Goal: Task Accomplishment & Management: Use online tool/utility

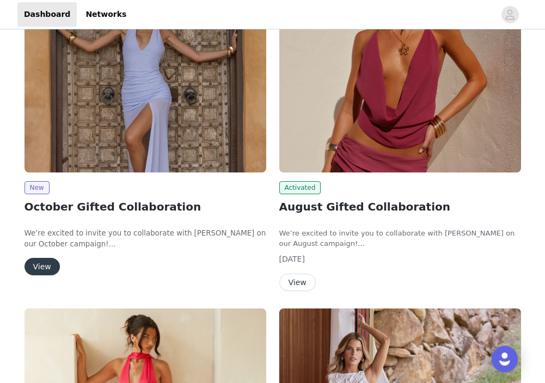
scroll to position [203, 0]
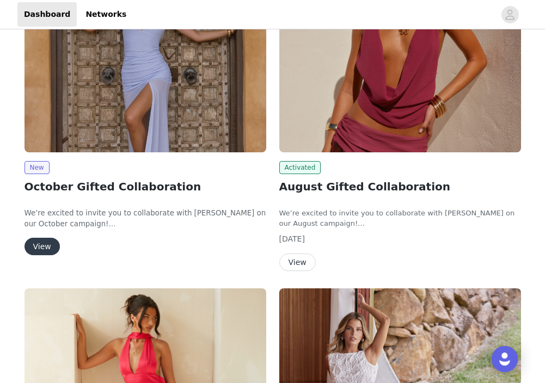
click at [40, 249] on button "View" at bounding box center [41, 246] width 35 height 17
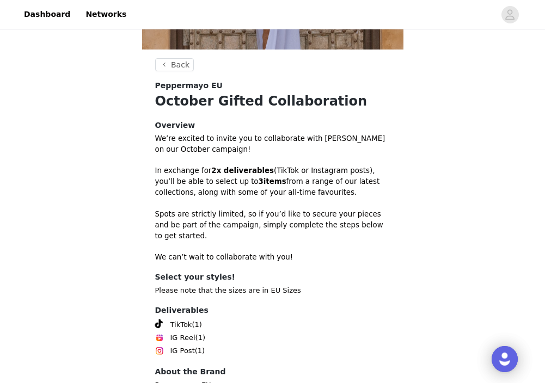
scroll to position [313, 0]
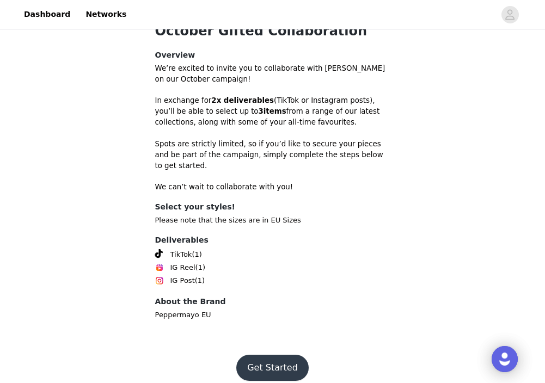
click at [265, 355] on button "Get Started" at bounding box center [272, 368] width 72 height 26
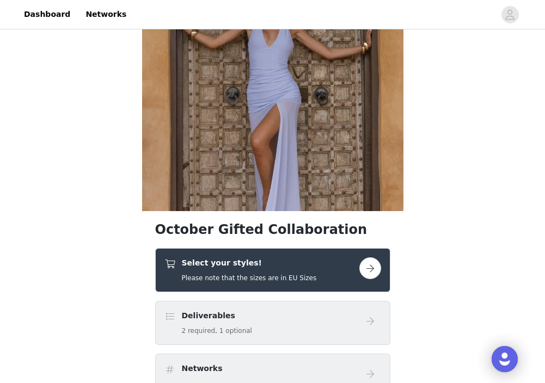
scroll to position [191, 0]
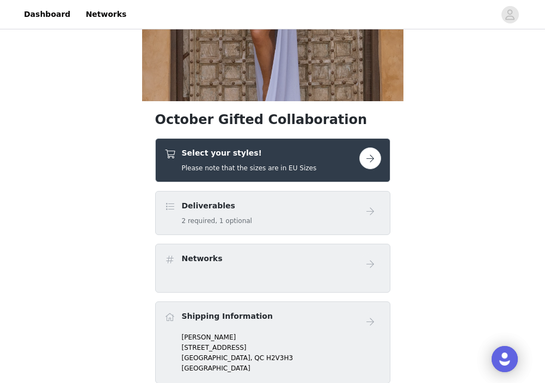
click at [374, 164] on button "button" at bounding box center [370, 159] width 22 height 22
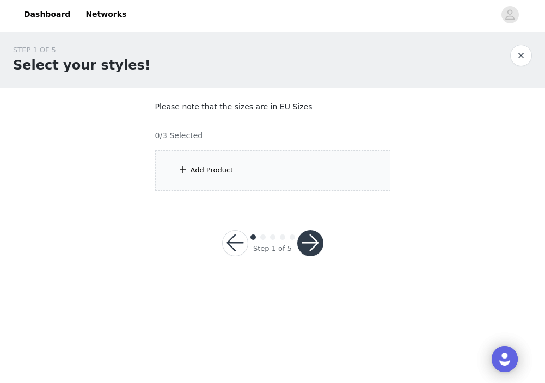
click at [310, 171] on div "Add Product" at bounding box center [272, 170] width 235 height 41
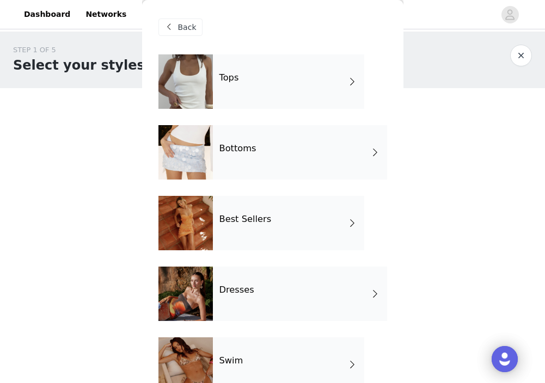
click at [290, 86] on div "Tops" at bounding box center [288, 81] width 151 height 54
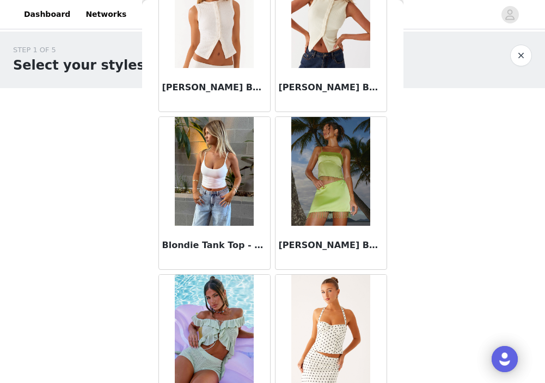
scroll to position [1283, 0]
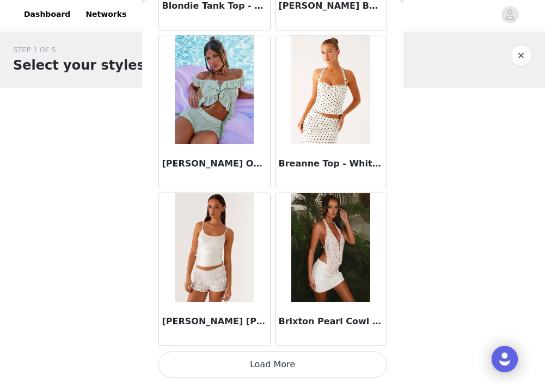
click at [268, 366] on button "Load More" at bounding box center [272, 365] width 229 height 26
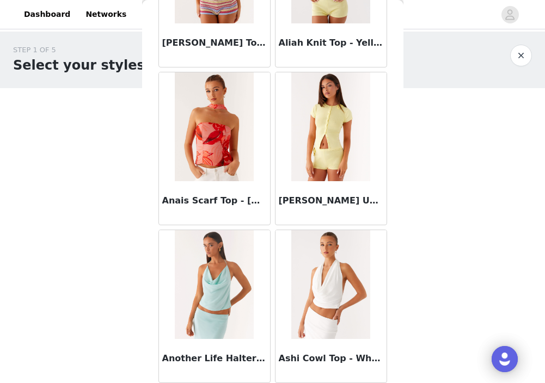
scroll to position [0, 0]
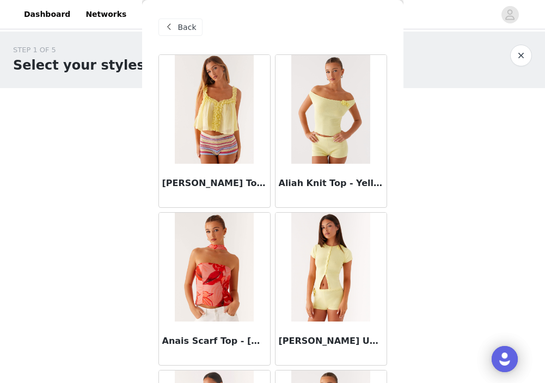
click at [193, 27] on span "Back" at bounding box center [187, 27] width 19 height 11
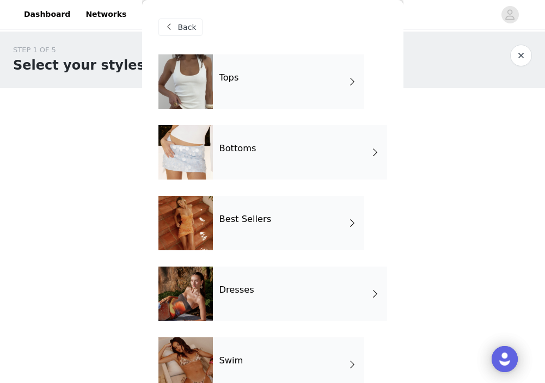
click at [259, 206] on div "Best Sellers" at bounding box center [288, 223] width 151 height 54
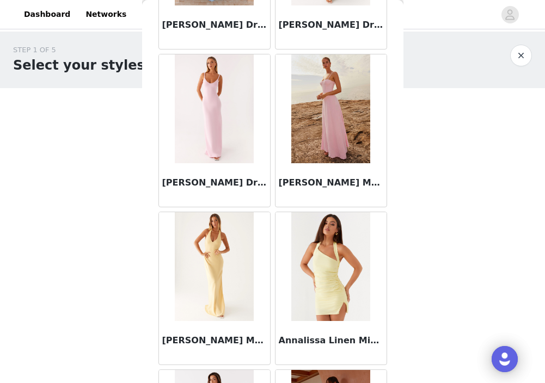
scroll to position [1283, 0]
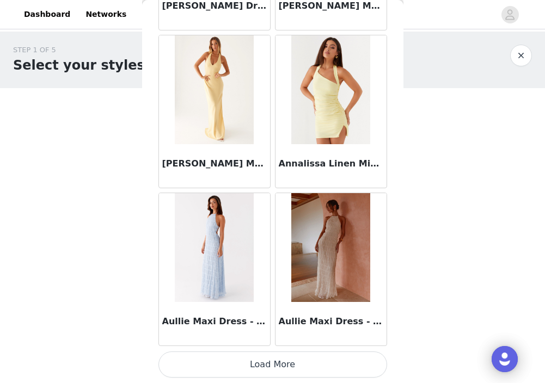
click at [278, 361] on button "Load More" at bounding box center [272, 365] width 229 height 26
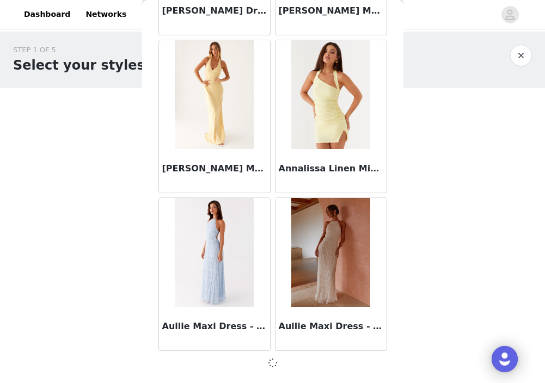
scroll to position [1278, 0]
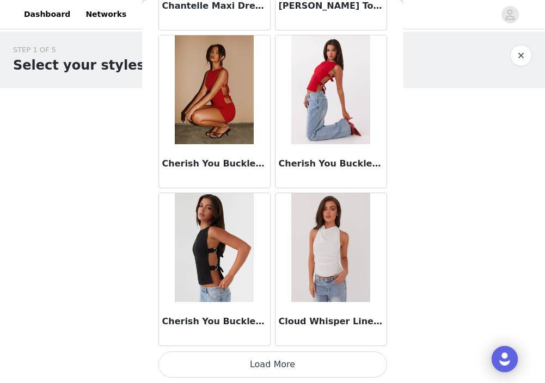
click at [262, 363] on button "Load More" at bounding box center [272, 365] width 229 height 26
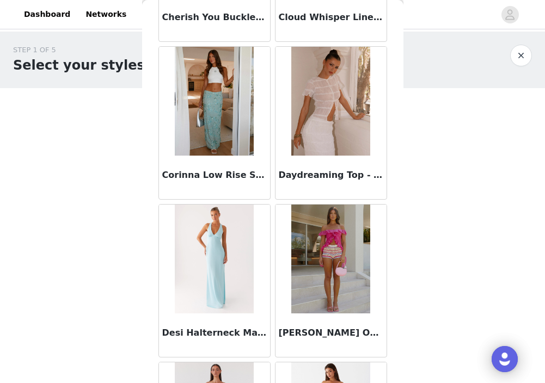
scroll to position [3214, 0]
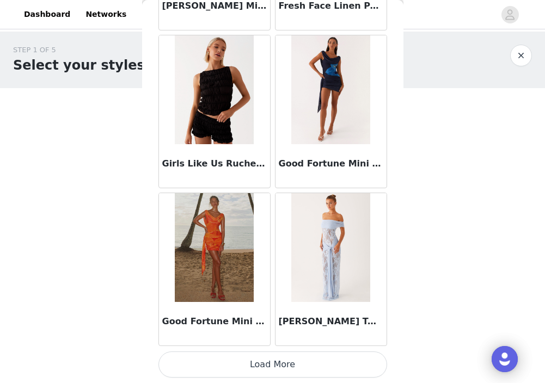
click at [275, 365] on button "Load More" at bounding box center [272, 365] width 229 height 26
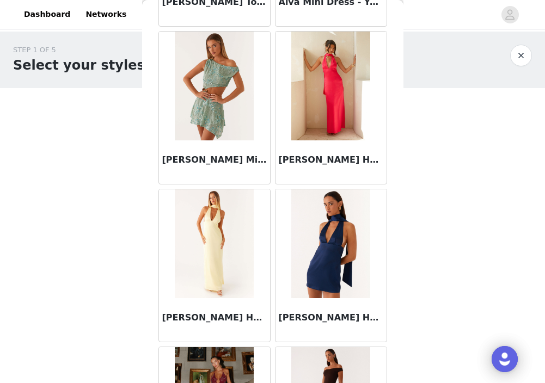
scroll to position [0, 0]
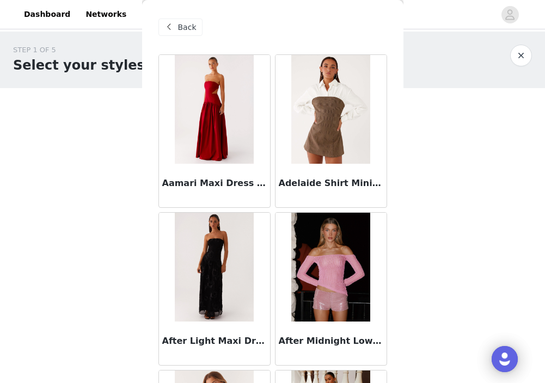
click at [193, 27] on span "Back" at bounding box center [187, 27] width 19 height 11
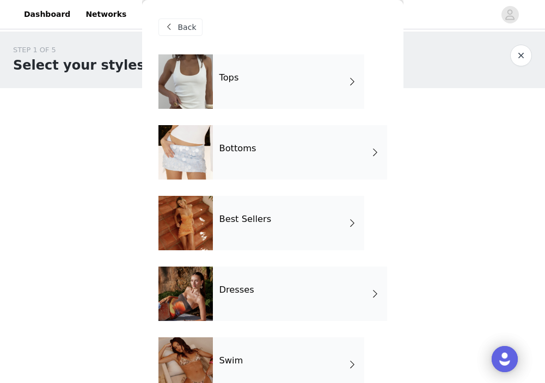
click at [285, 168] on div "Bottoms" at bounding box center [300, 152] width 174 height 54
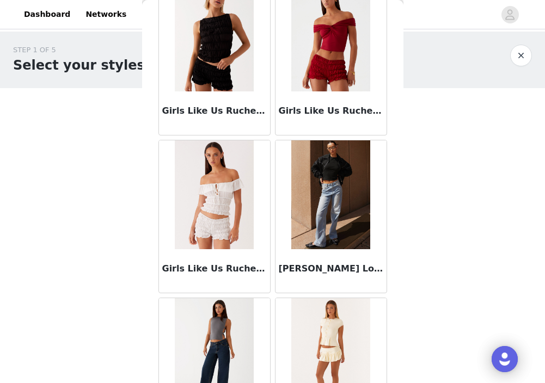
scroll to position [1283, 0]
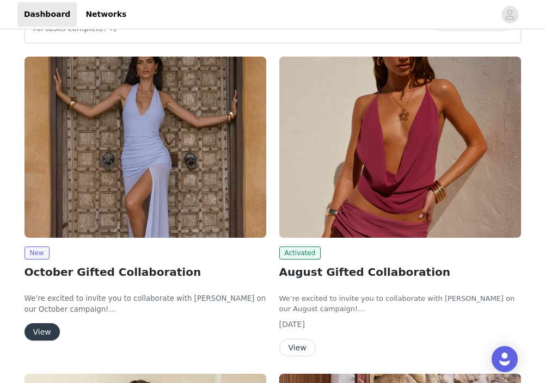
scroll to position [226, 0]
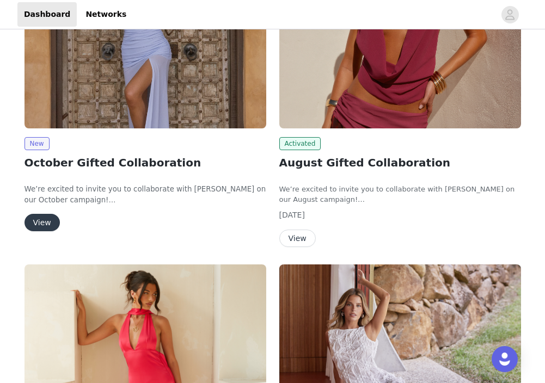
click at [43, 221] on button "View" at bounding box center [41, 222] width 35 height 17
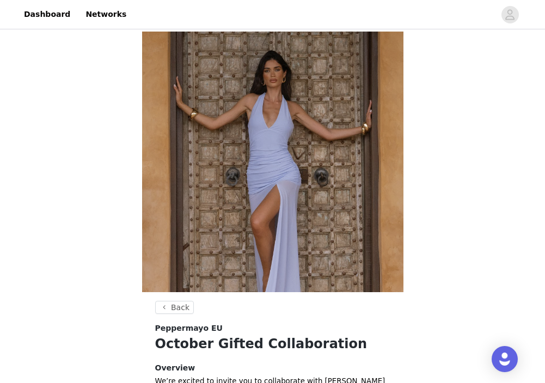
scroll to position [313, 0]
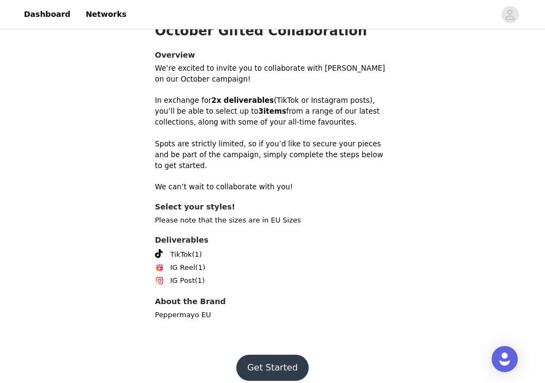
click at [263, 365] on button "Get Started" at bounding box center [272, 368] width 72 height 26
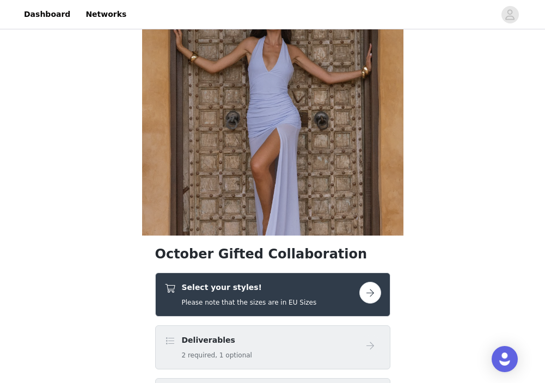
scroll to position [107, 0]
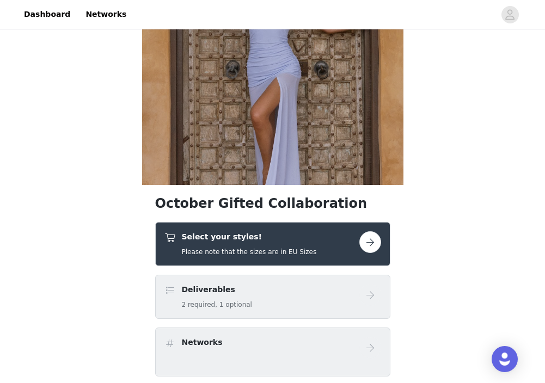
click at [377, 238] on button "button" at bounding box center [370, 242] width 22 height 22
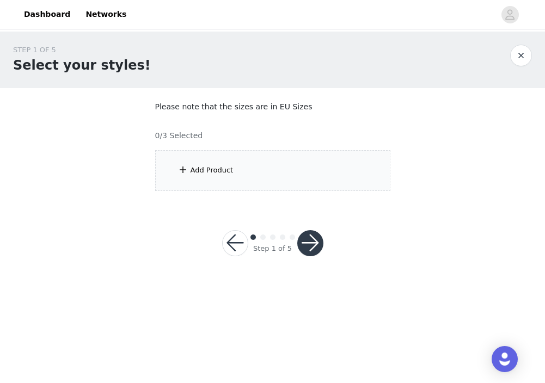
click at [311, 165] on div "Add Product" at bounding box center [272, 170] width 235 height 41
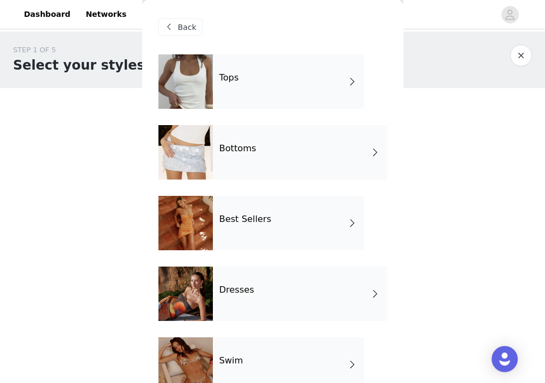
click at [268, 87] on div "Tops" at bounding box center [288, 81] width 151 height 54
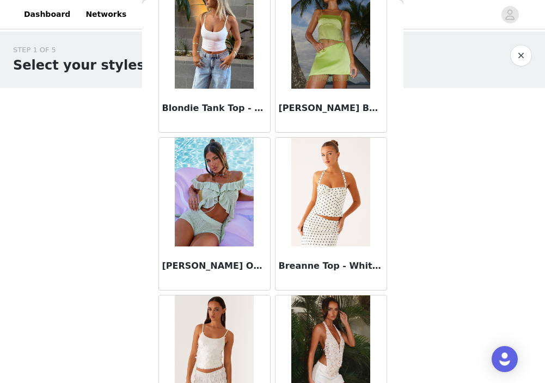
scroll to position [1236, 0]
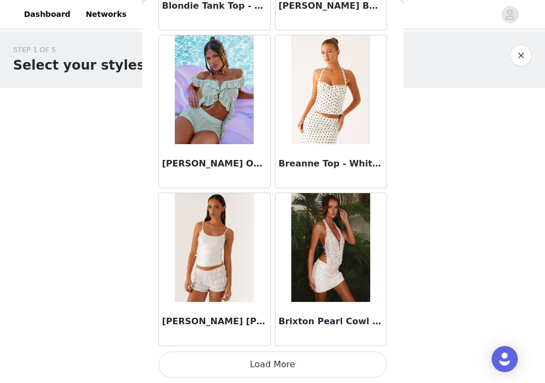
click at [284, 366] on button "Load More" at bounding box center [272, 365] width 229 height 26
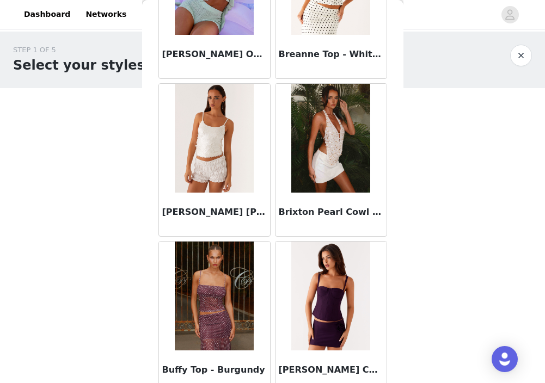
scroll to position [1583, 0]
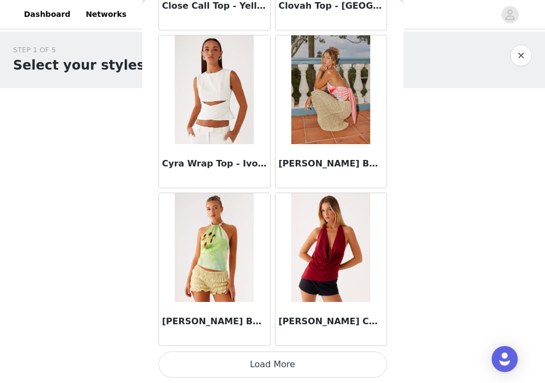
click at [284, 366] on button "Load More" at bounding box center [272, 365] width 229 height 26
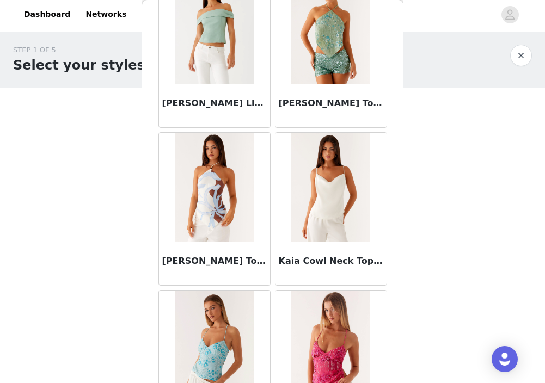
scroll to position [4440, 0]
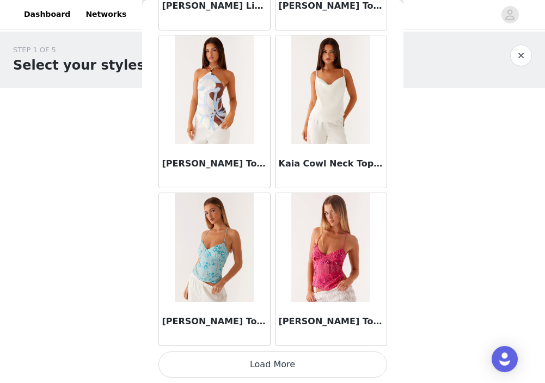
click at [247, 368] on button "Load More" at bounding box center [272, 365] width 229 height 26
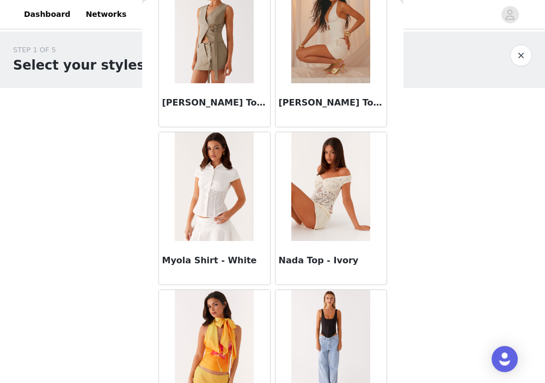
scroll to position [6019, 0]
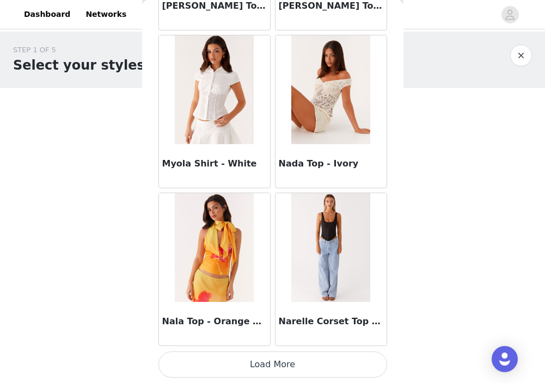
click at [275, 373] on button "Load More" at bounding box center [272, 365] width 229 height 26
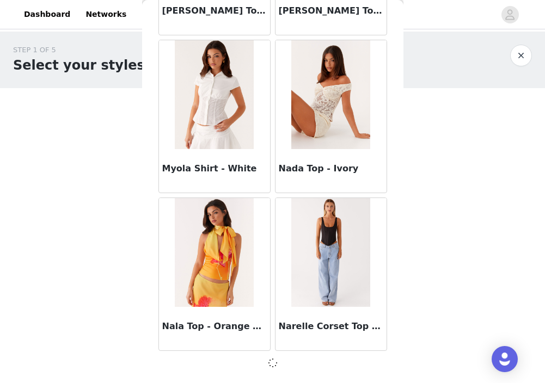
scroll to position [6014, 0]
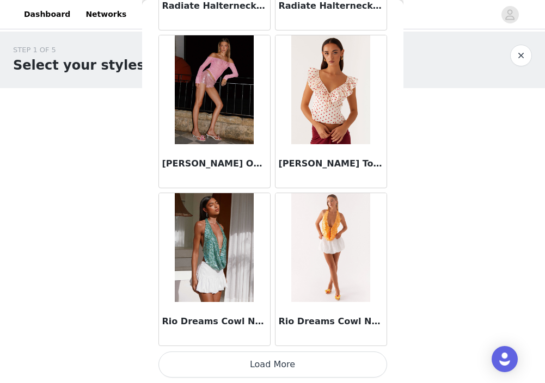
click at [269, 360] on button "Load More" at bounding box center [272, 365] width 229 height 26
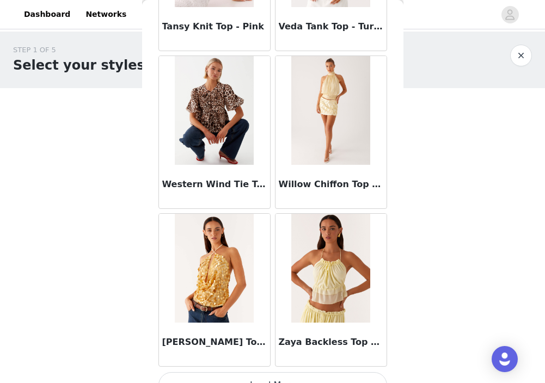
scroll to position [9177, 0]
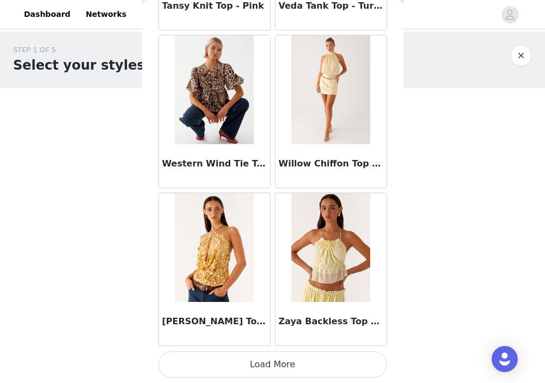
click at [322, 363] on button "Load More" at bounding box center [272, 365] width 229 height 26
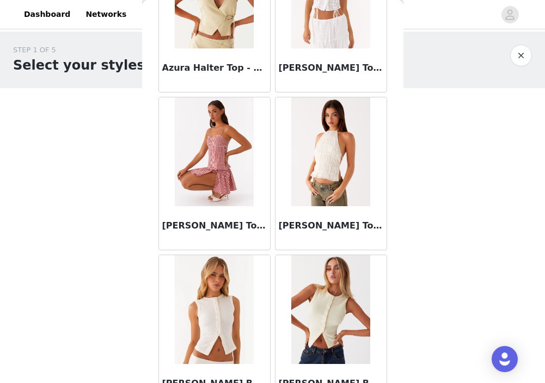
scroll to position [0, 0]
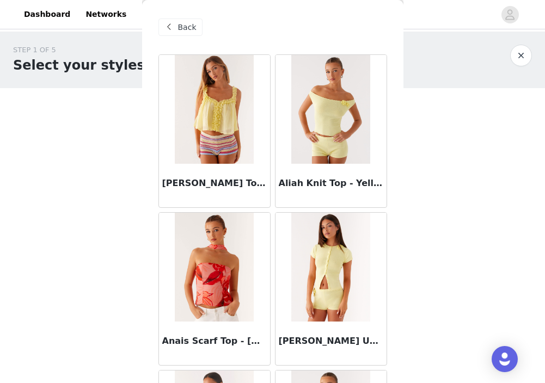
click at [194, 29] on span "Back" at bounding box center [187, 27] width 19 height 11
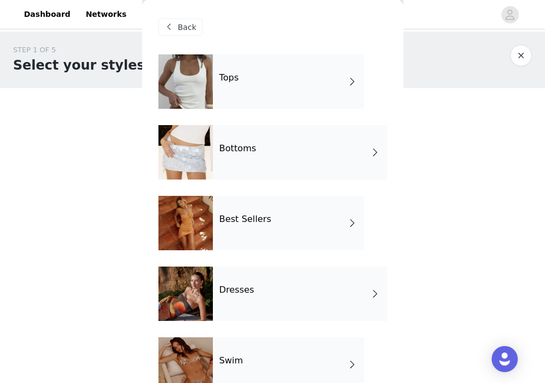
click at [268, 297] on div "Dresses" at bounding box center [300, 294] width 174 height 54
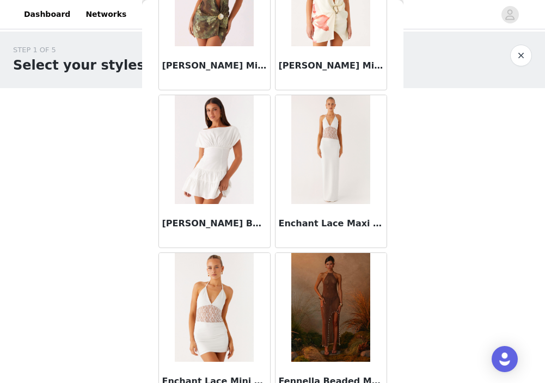
scroll to position [1283, 0]
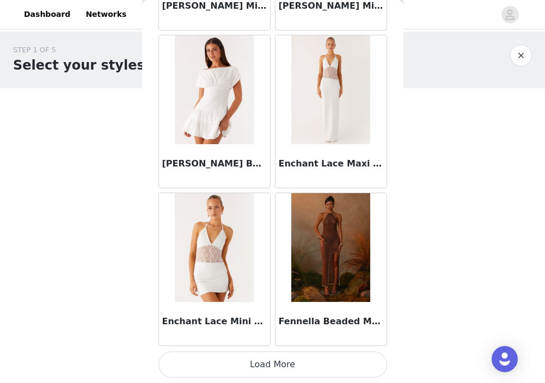
click at [332, 372] on button "Load More" at bounding box center [272, 365] width 229 height 26
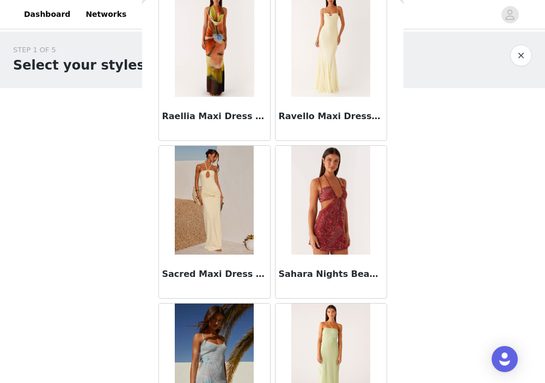
scroll to position [2861, 0]
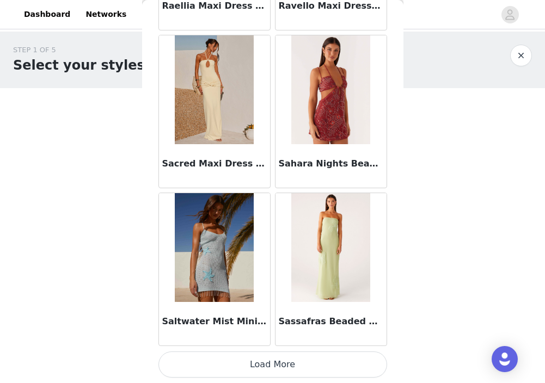
click at [322, 364] on button "Load More" at bounding box center [272, 365] width 229 height 26
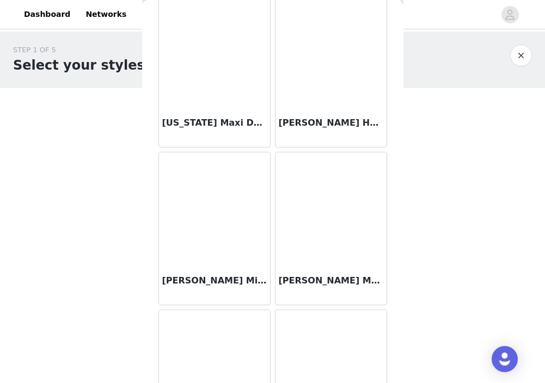
scroll to position [4440, 0]
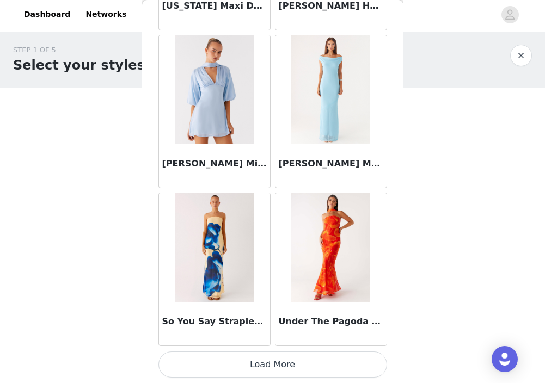
click at [298, 361] on button "Load More" at bounding box center [272, 365] width 229 height 26
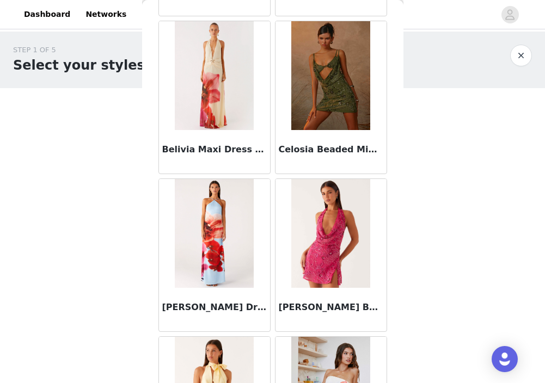
scroll to position [0, 0]
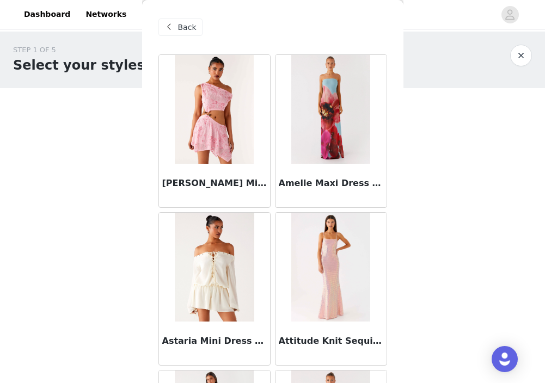
click at [175, 29] on span at bounding box center [169, 27] width 13 height 13
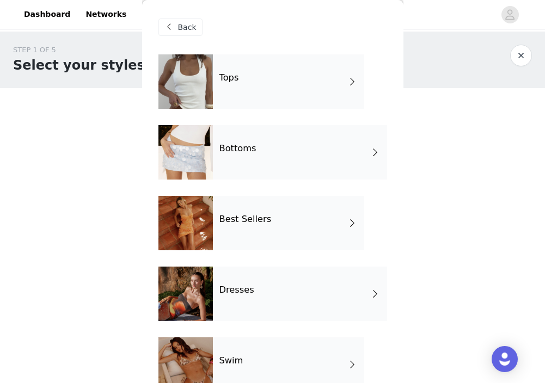
click at [276, 234] on div "Best Sellers" at bounding box center [288, 223] width 151 height 54
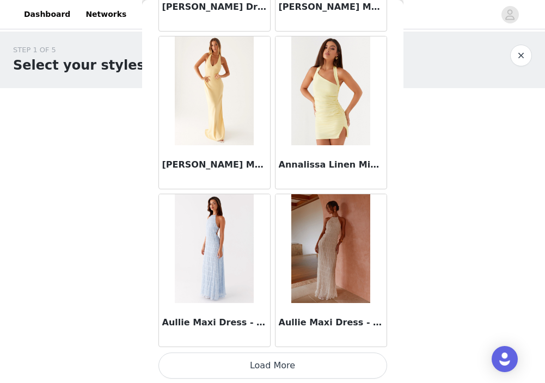
scroll to position [1283, 0]
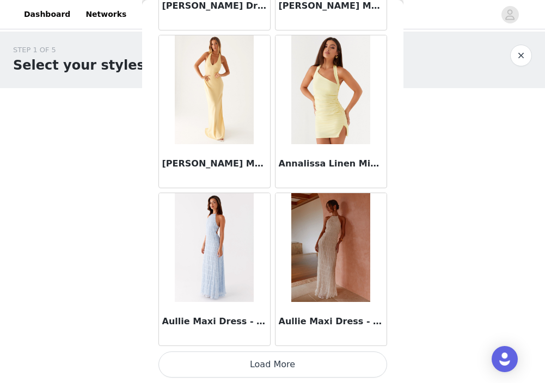
click at [281, 376] on button "Load More" at bounding box center [272, 365] width 229 height 26
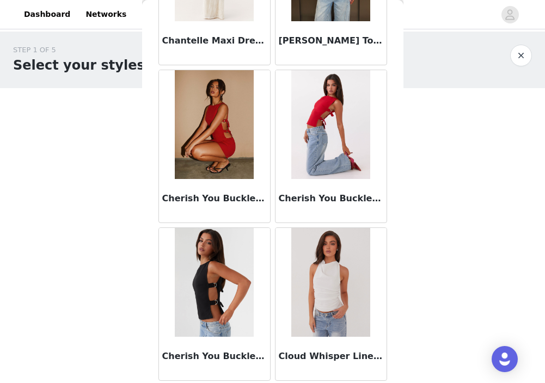
scroll to position [2861, 0]
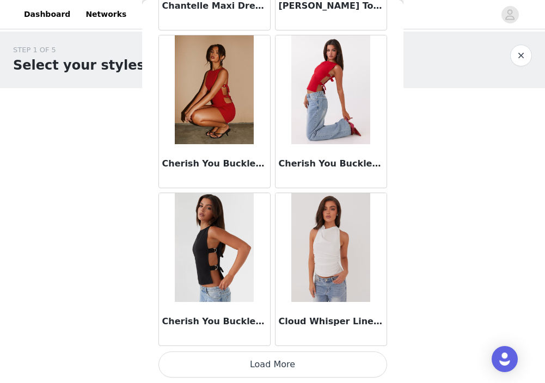
click at [279, 369] on button "Load More" at bounding box center [272, 365] width 229 height 26
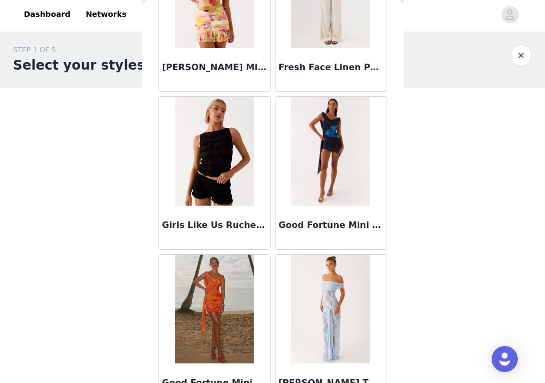
scroll to position [4440, 0]
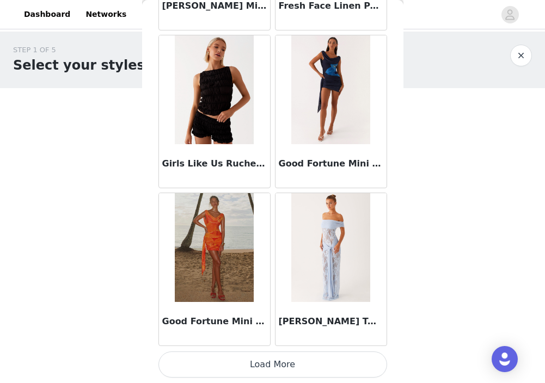
click at [292, 357] on button "Load More" at bounding box center [272, 365] width 229 height 26
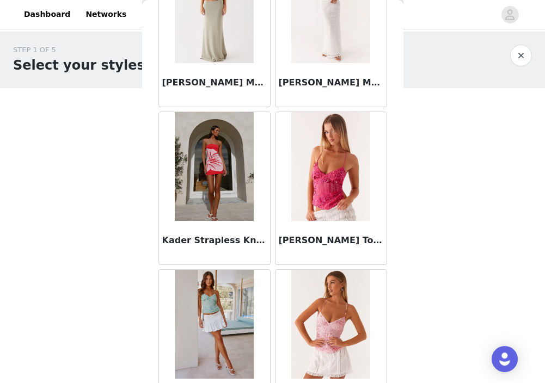
scroll to position [5593, 0]
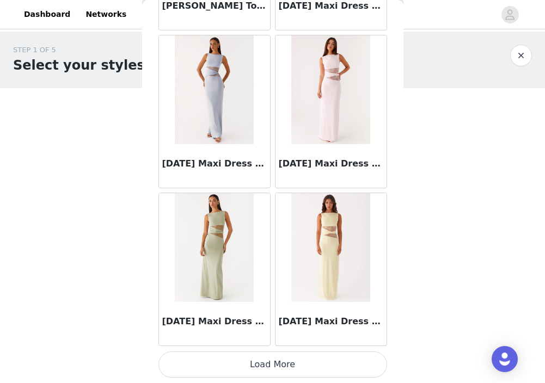
click at [295, 370] on button "Load More" at bounding box center [272, 365] width 229 height 26
